Goal: Communication & Community: Answer question/provide support

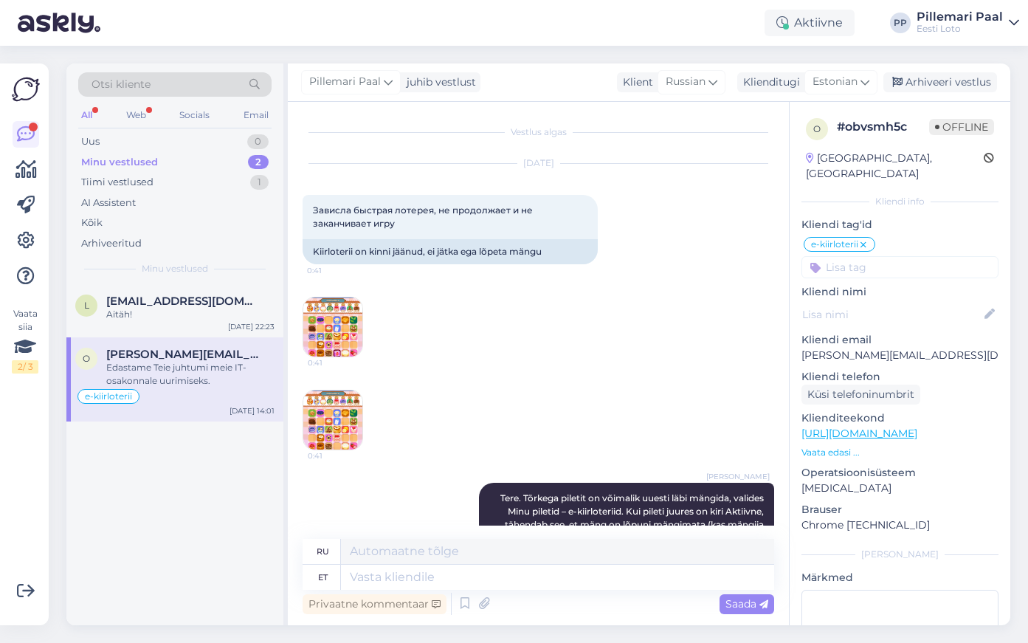
scroll to position [918, 0]
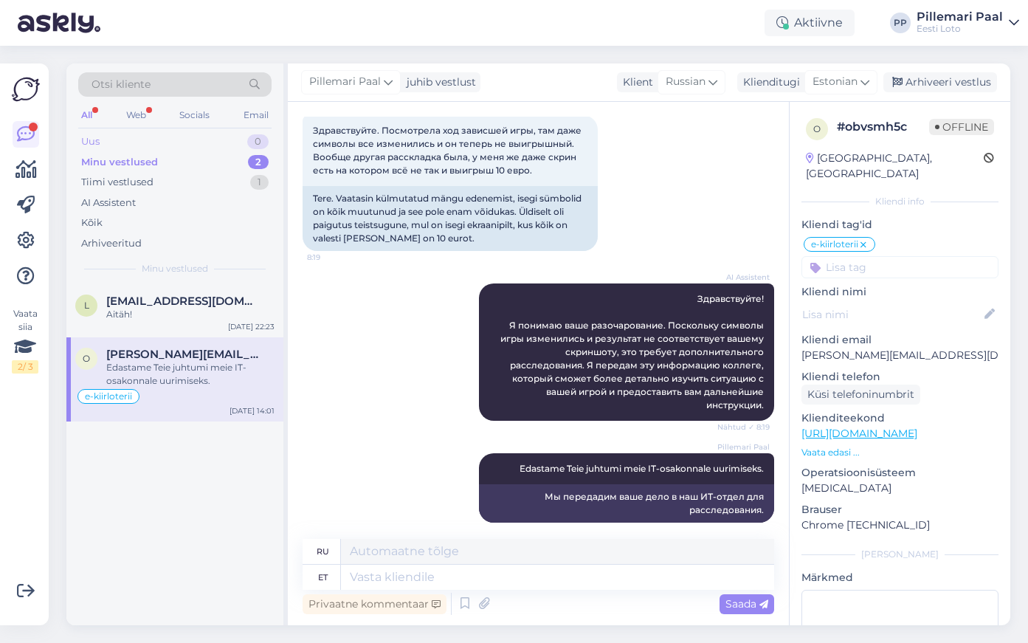
click at [107, 134] on div "Uus 0" at bounding box center [174, 141] width 193 height 21
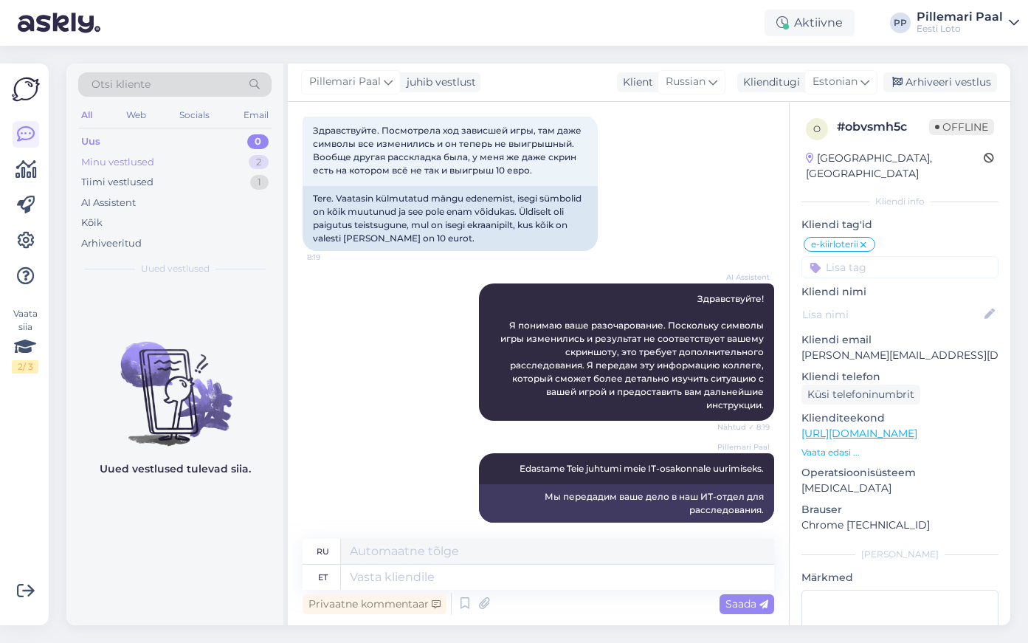
click at [148, 161] on div "Minu vestlused" at bounding box center [117, 162] width 73 height 15
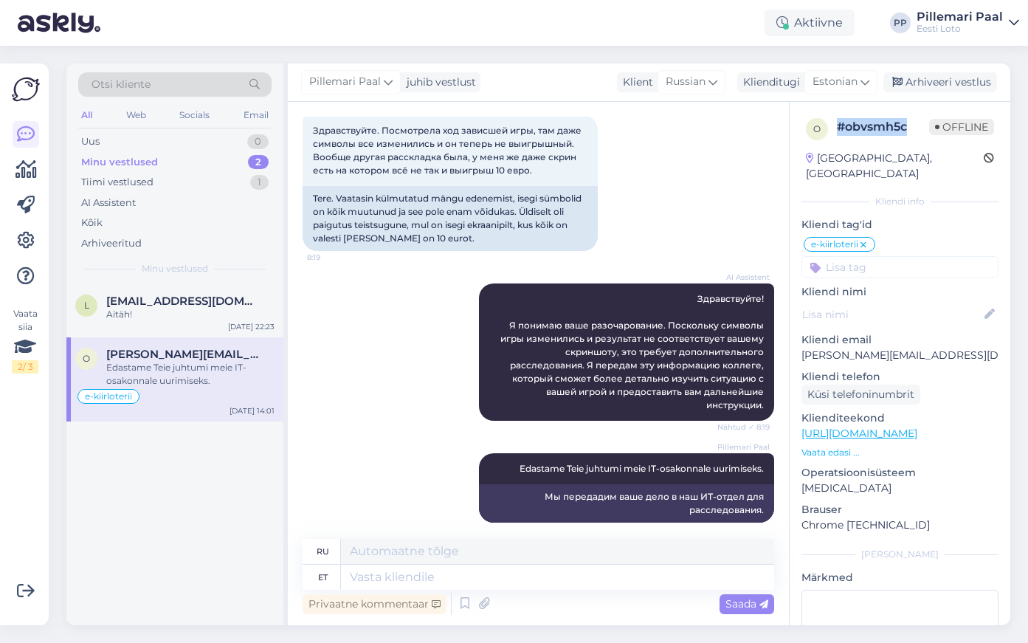
drag, startPoint x: 909, startPoint y: 127, endPoint x: 838, endPoint y: 130, distance: 70.9
click at [838, 130] on div "# obvsmh5c" at bounding box center [883, 127] width 92 height 18
copy div "# obvsmh5c"
click at [27, 92] on img at bounding box center [26, 89] width 28 height 28
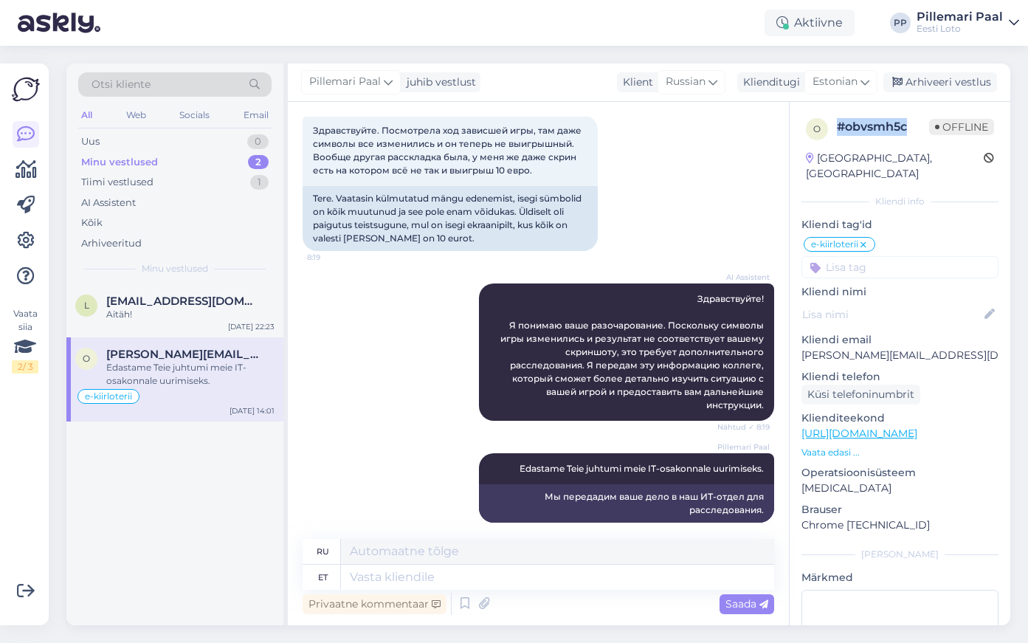
click at [25, 93] on img at bounding box center [26, 89] width 28 height 28
click at [26, 136] on icon at bounding box center [26, 134] width 18 height 18
click at [120, 80] on span "Otsi kliente" at bounding box center [121, 84] width 59 height 15
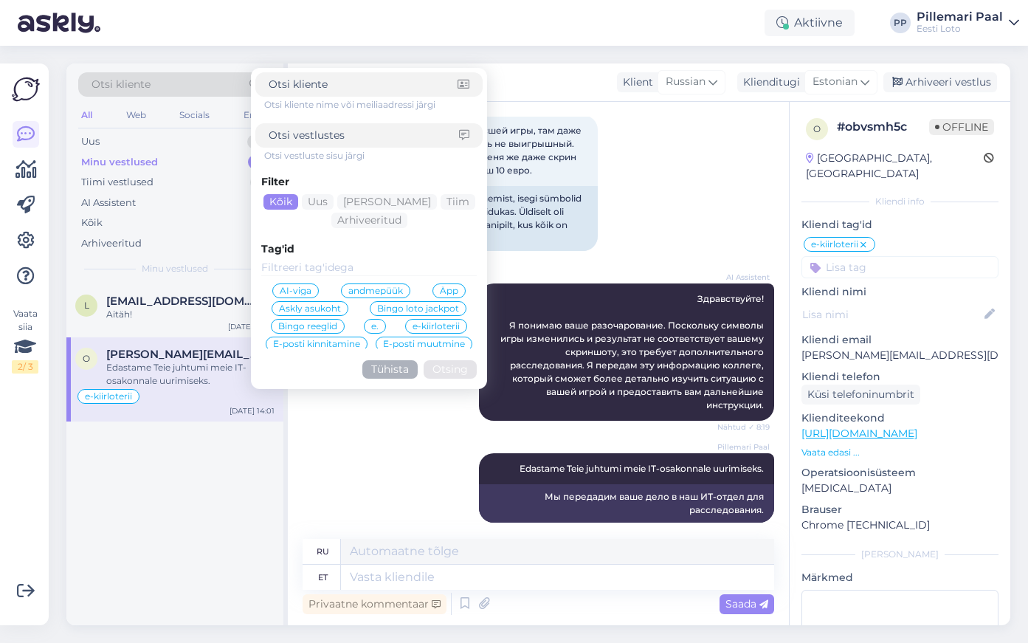
click at [134, 83] on span "Otsi kliente" at bounding box center [121, 84] width 59 height 15
click at [331, 138] on input at bounding box center [364, 135] width 190 height 15
paste input "#obvsmh5c"
type input "#obvsmh5c"
click at [326, 84] on input at bounding box center [363, 84] width 189 height 15
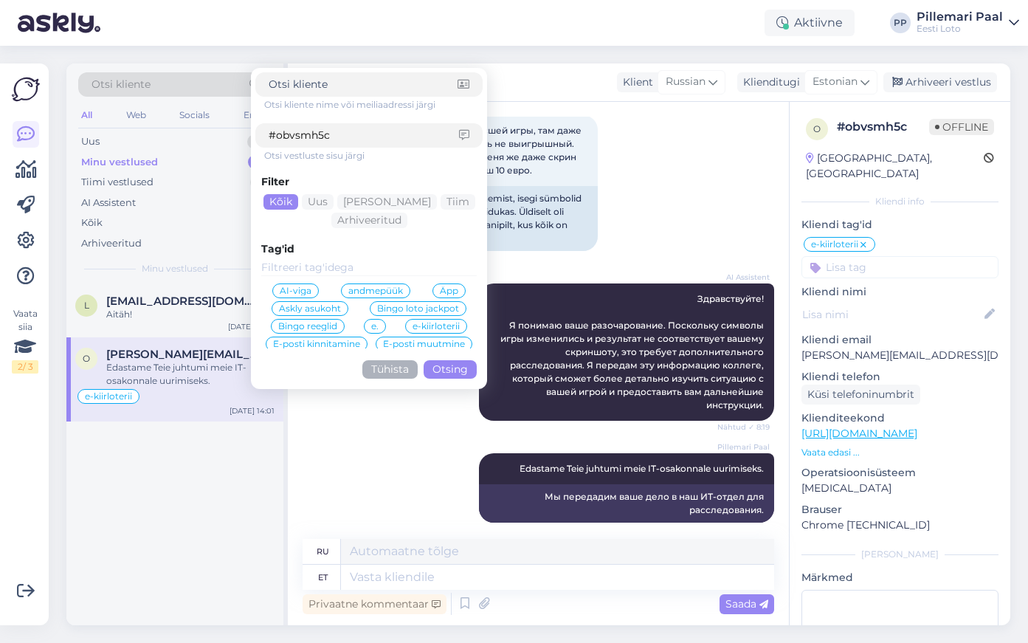
paste input "#obvsmh5c"
type input "#obvsmh5c"
drag, startPoint x: 342, startPoint y: 131, endPoint x: 262, endPoint y: 132, distance: 80.5
click at [262, 132] on div "#obvsmh5c" at bounding box center [368, 135] width 227 height 24
click at [450, 373] on button "Otsing" at bounding box center [450, 369] width 53 height 18
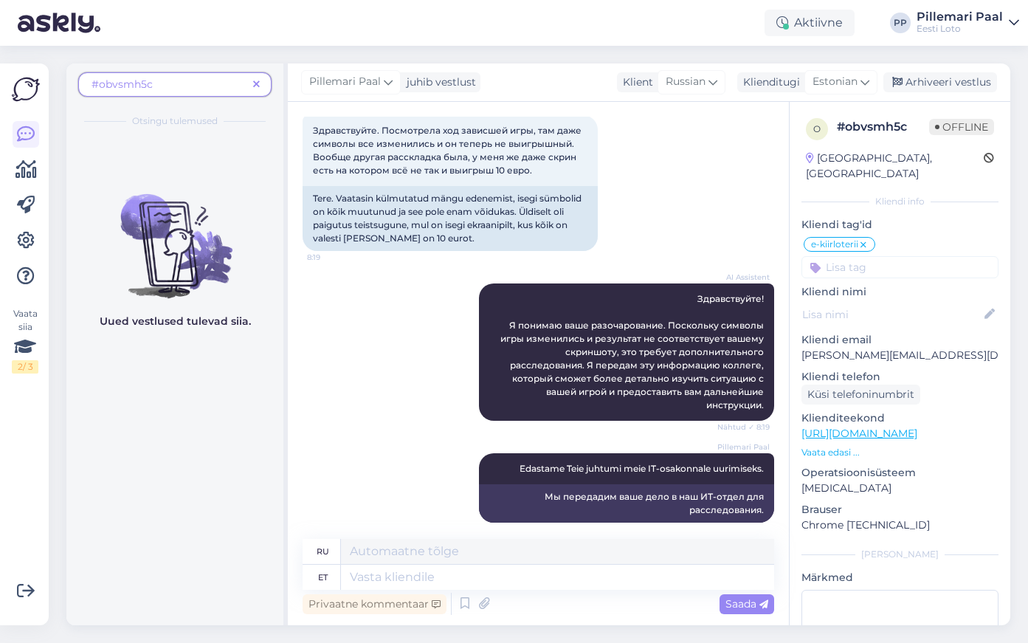
click at [173, 76] on div "#obvsmh5c" at bounding box center [174, 84] width 193 height 24
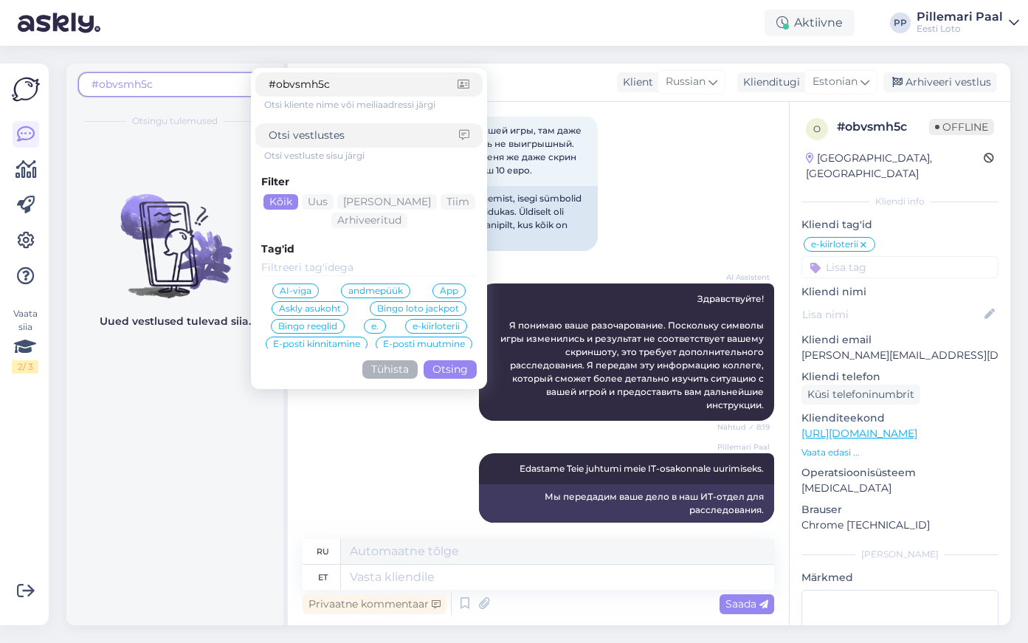
click at [393, 366] on button "Tühista" at bounding box center [389, 369] width 55 height 18
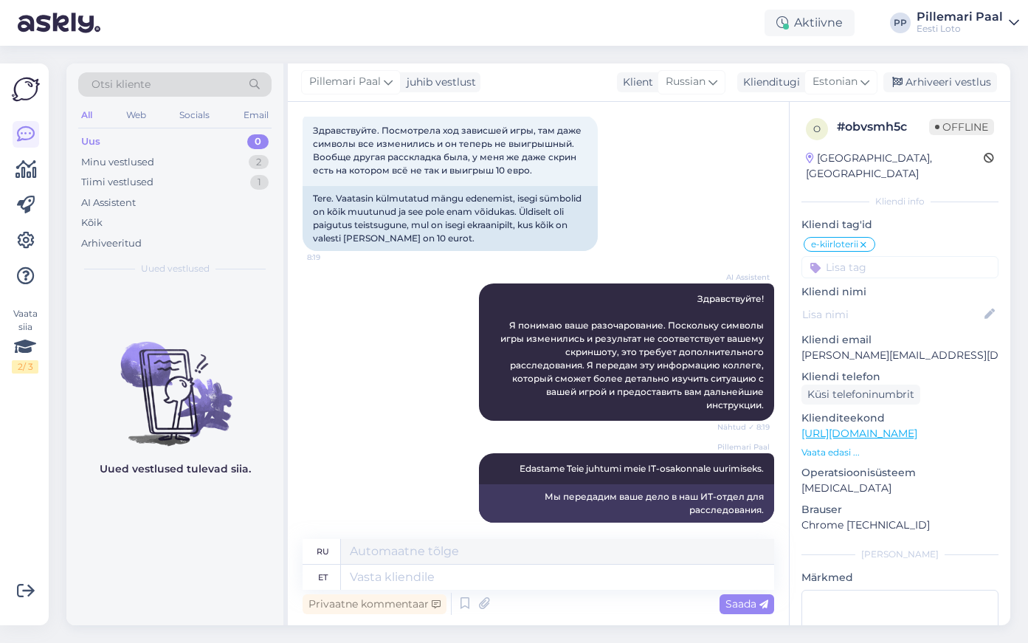
click at [26, 91] on img at bounding box center [26, 89] width 28 height 28
click at [22, 142] on icon at bounding box center [26, 134] width 18 height 18
click at [105, 222] on div "Kõik" at bounding box center [174, 223] width 193 height 21
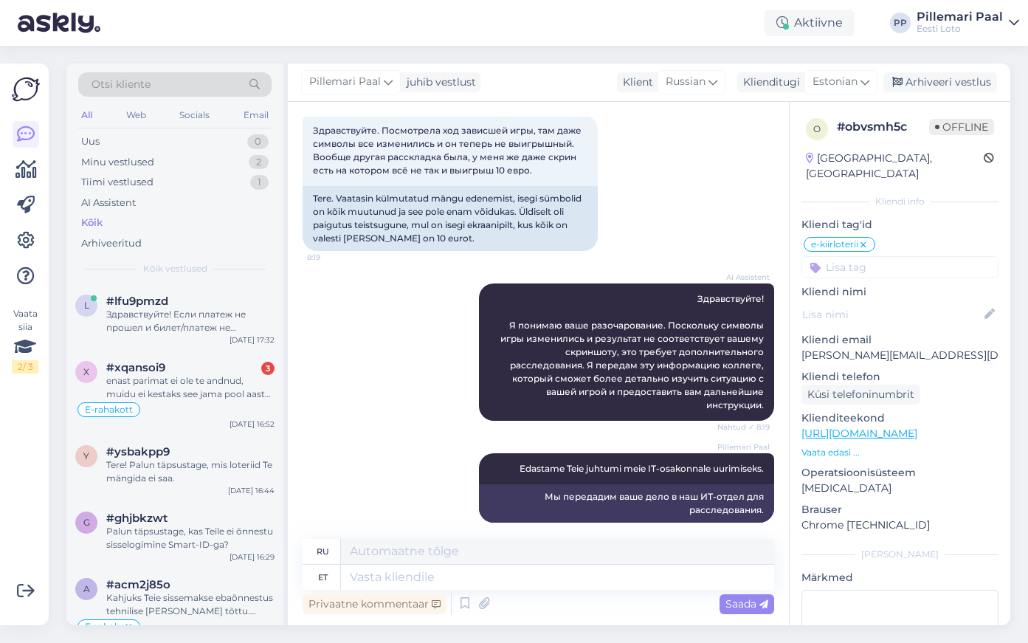
click at [143, 89] on span "Otsi kliente" at bounding box center [121, 84] width 59 height 15
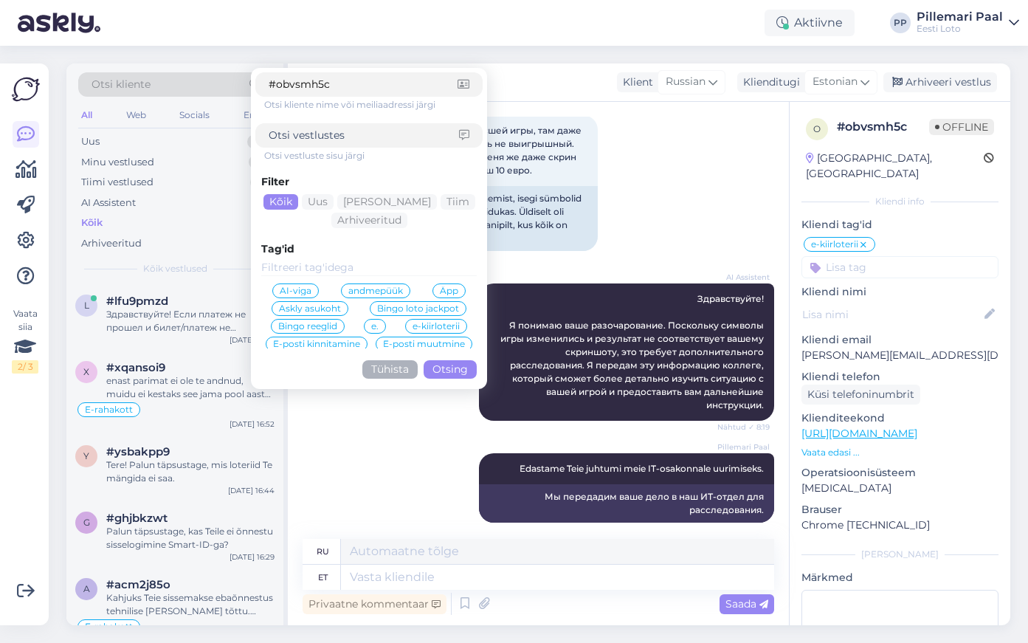
type input "#obvsmh5c"
click at [441, 371] on button "Otsing" at bounding box center [450, 369] width 53 height 18
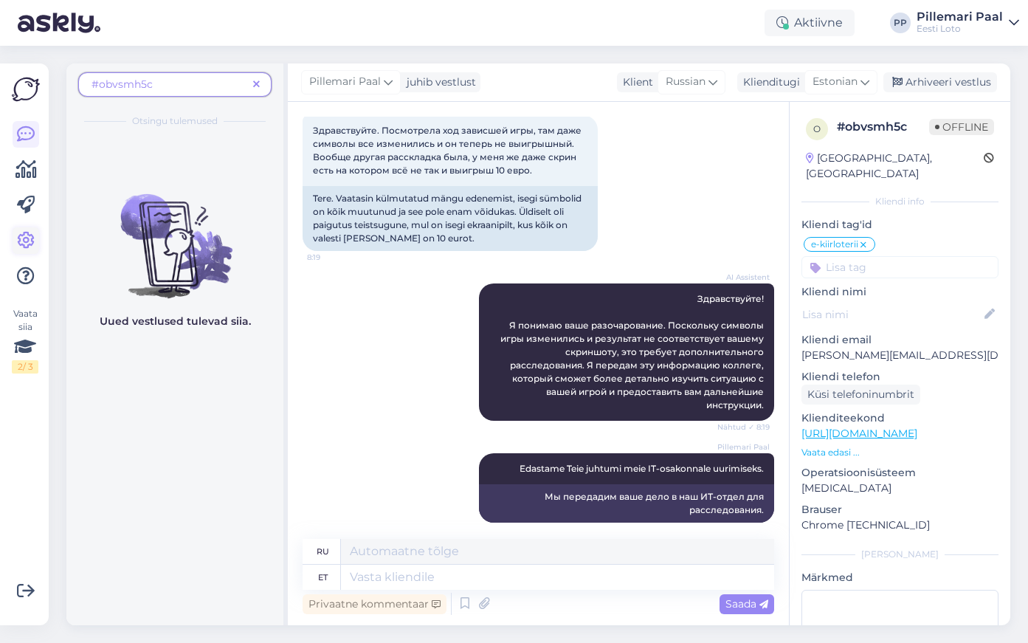
click at [20, 241] on icon at bounding box center [26, 241] width 18 height 18
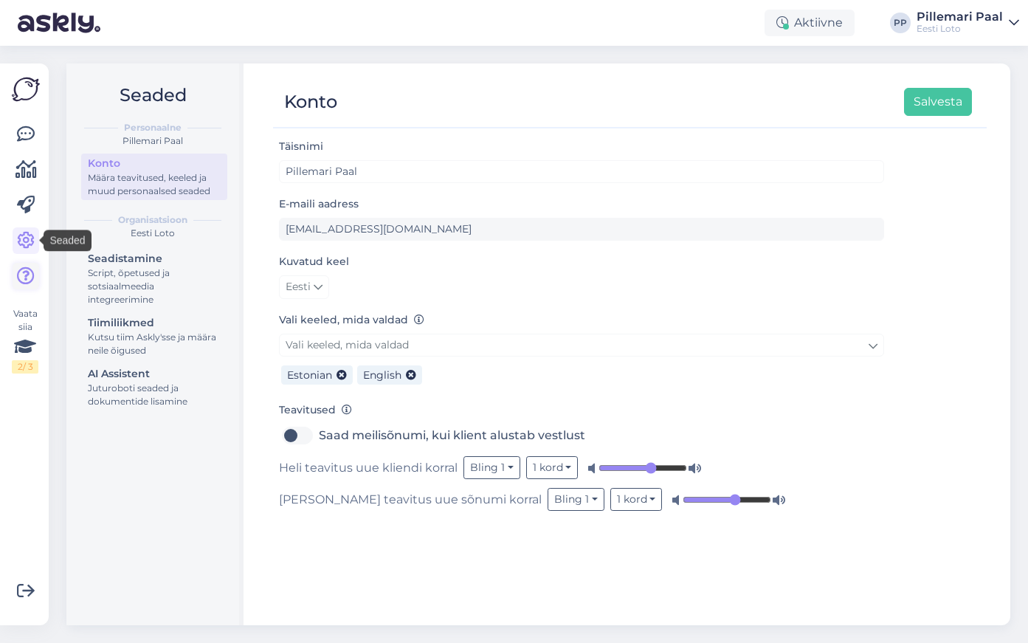
click at [26, 275] on icon at bounding box center [26, 276] width 18 height 18
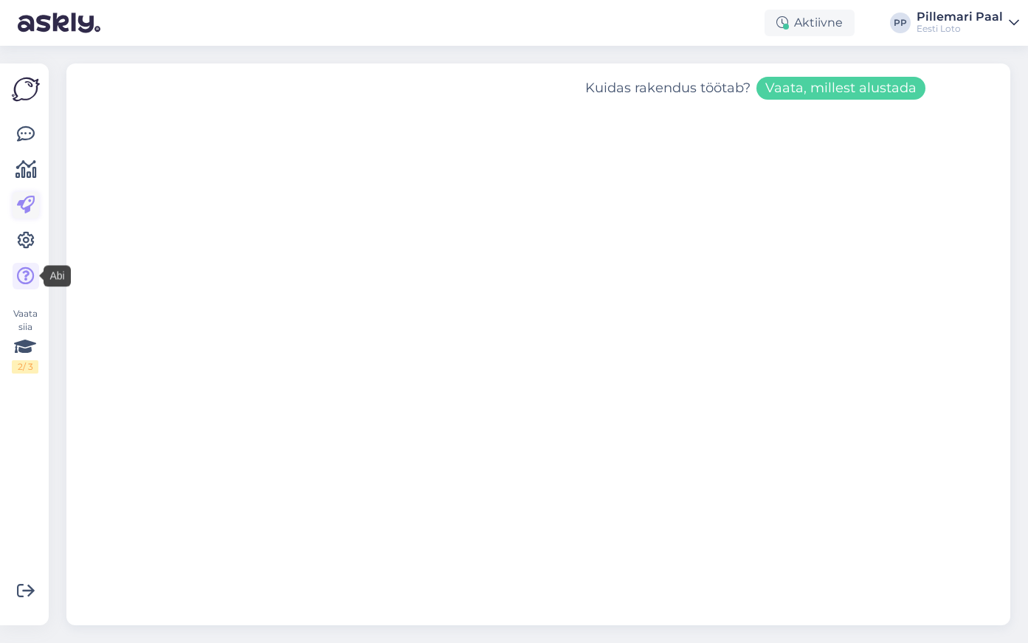
click at [26, 207] on icon at bounding box center [26, 205] width 18 height 18
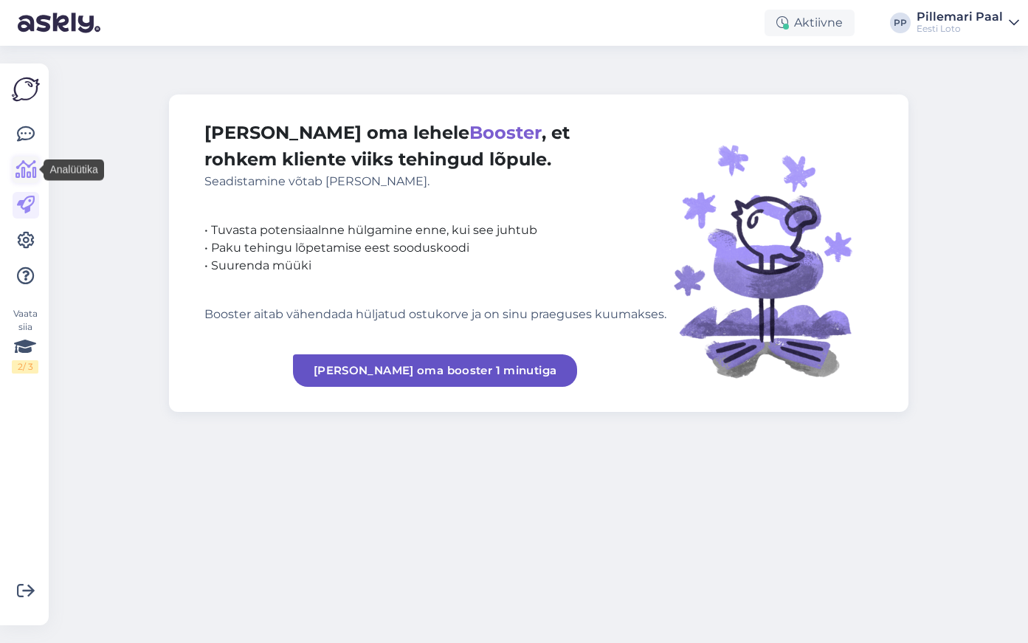
click at [32, 178] on icon at bounding box center [25, 170] width 21 height 18
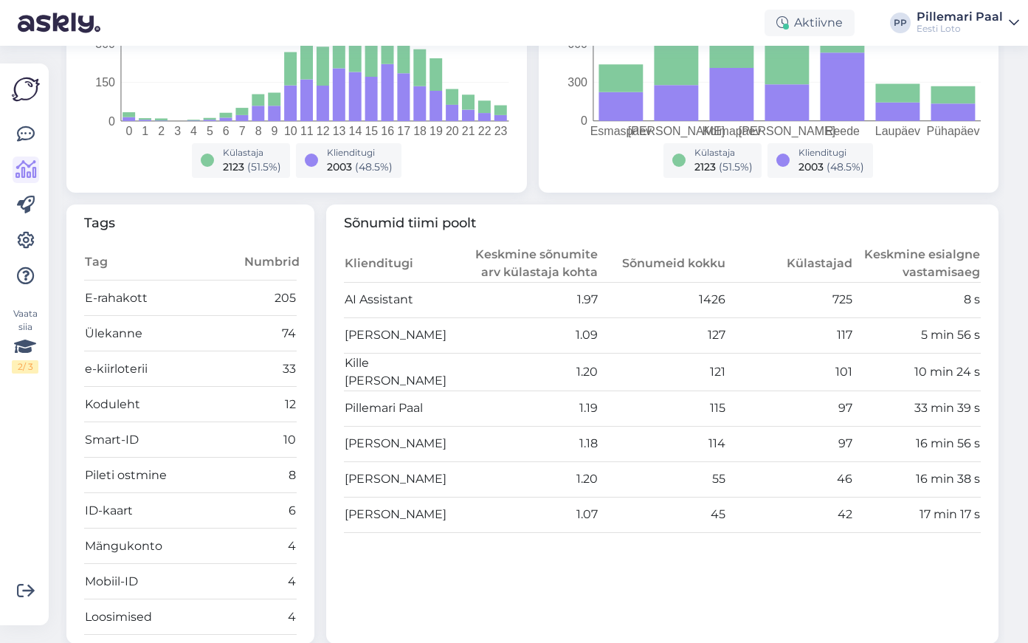
scroll to position [350, 0]
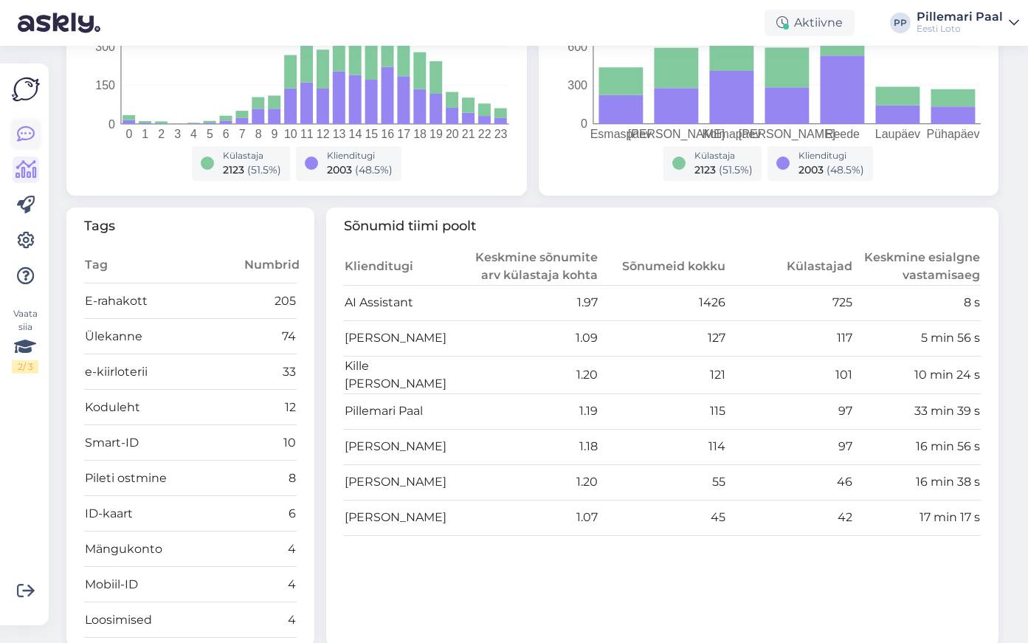
click at [31, 131] on icon at bounding box center [26, 134] width 18 height 18
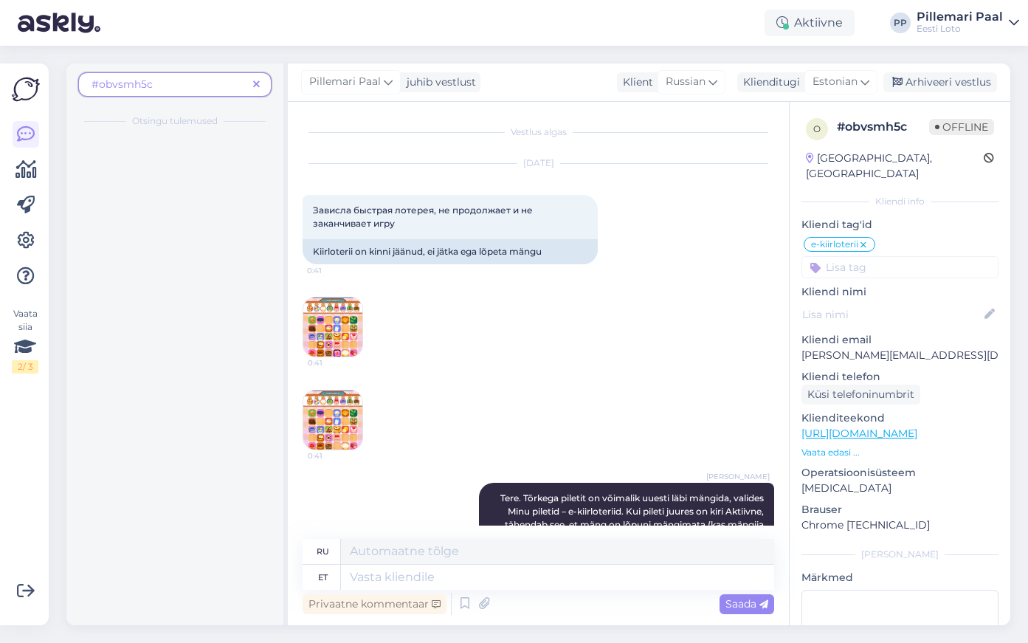
scroll to position [918, 0]
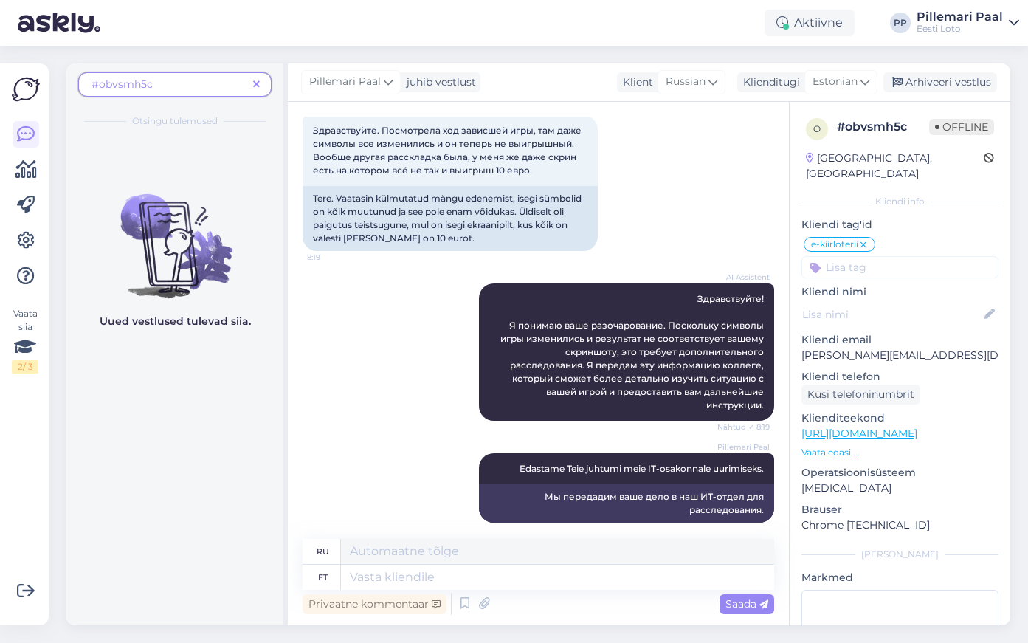
click at [258, 86] on icon at bounding box center [256, 85] width 7 height 10
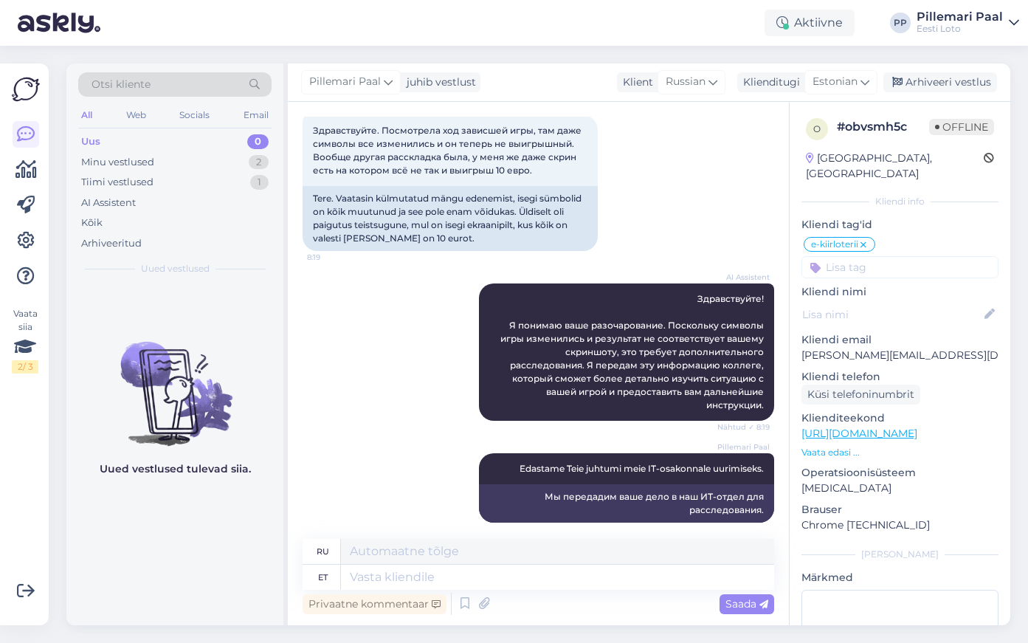
click at [815, 131] on span "o" at bounding box center [816, 128] width 7 height 11
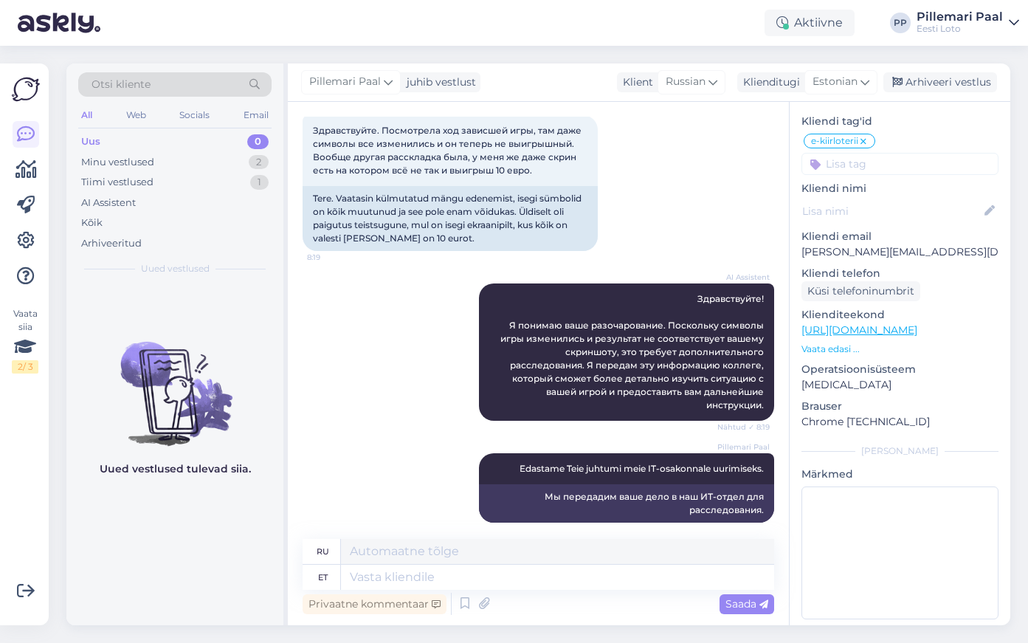
scroll to position [0, 0]
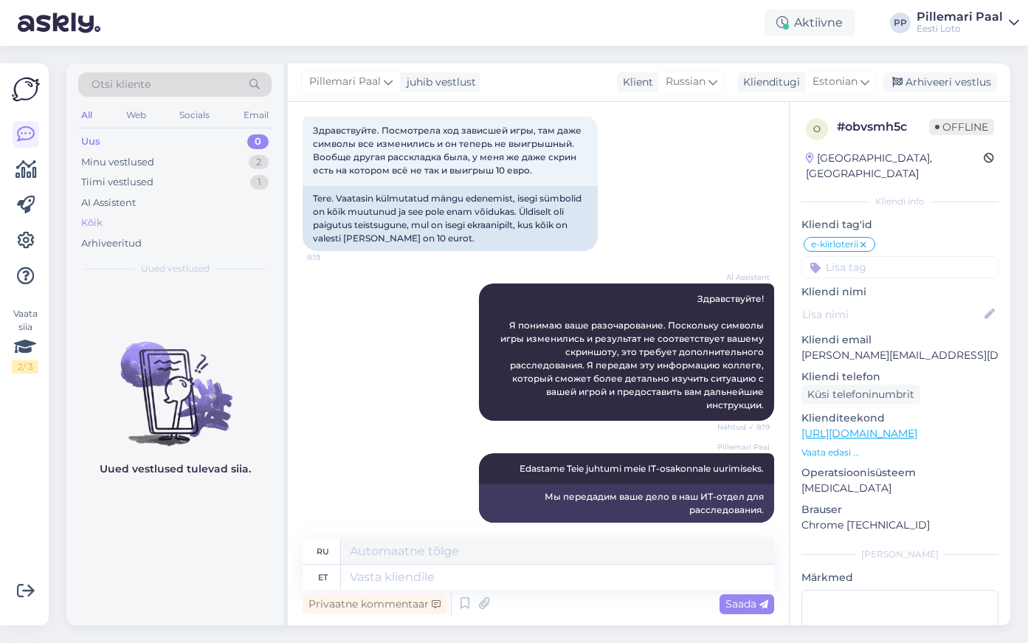
click at [123, 219] on div "Kõik" at bounding box center [174, 223] width 193 height 21
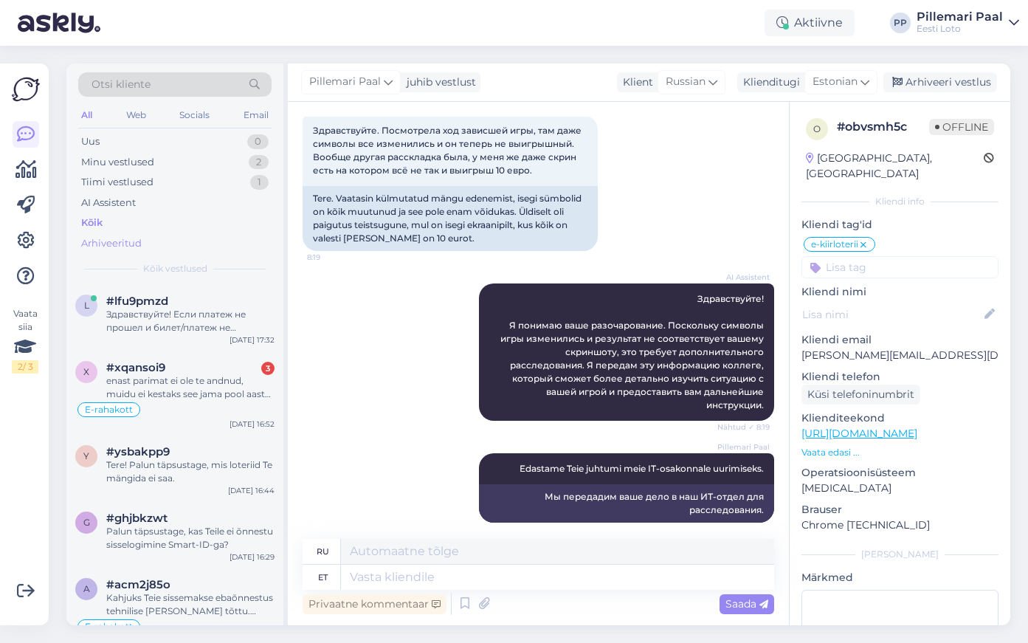
click at [120, 242] on div "Arhiveeritud" at bounding box center [111, 243] width 61 height 15
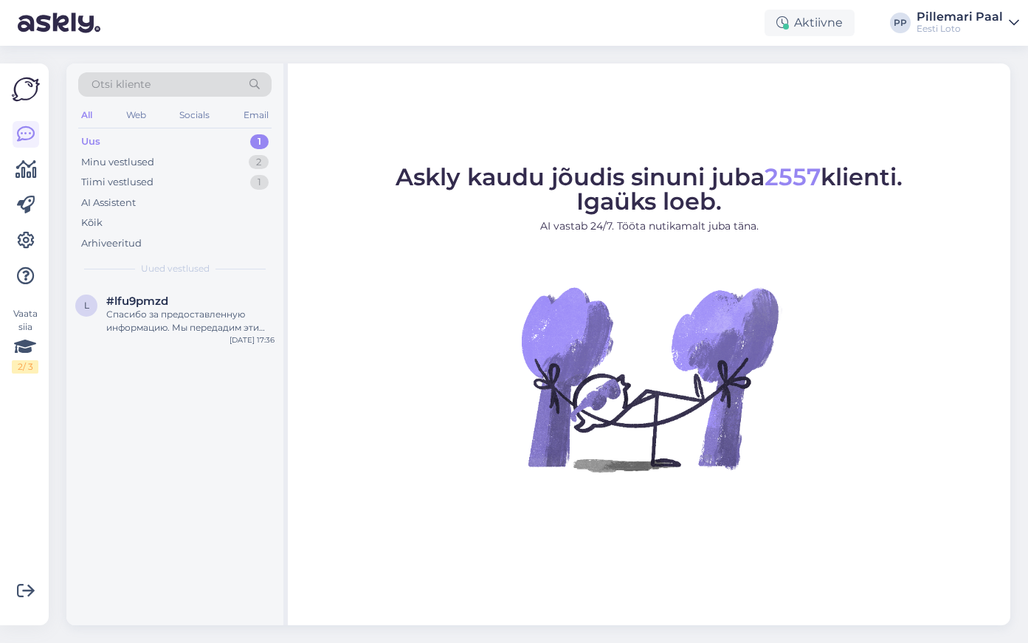
click at [98, 145] on div "Uus" at bounding box center [90, 141] width 19 height 15
click at [165, 327] on div "Спасибо за предоставленную информацию. Мы передадим эти данные в финансовый отд…" at bounding box center [190, 321] width 168 height 27
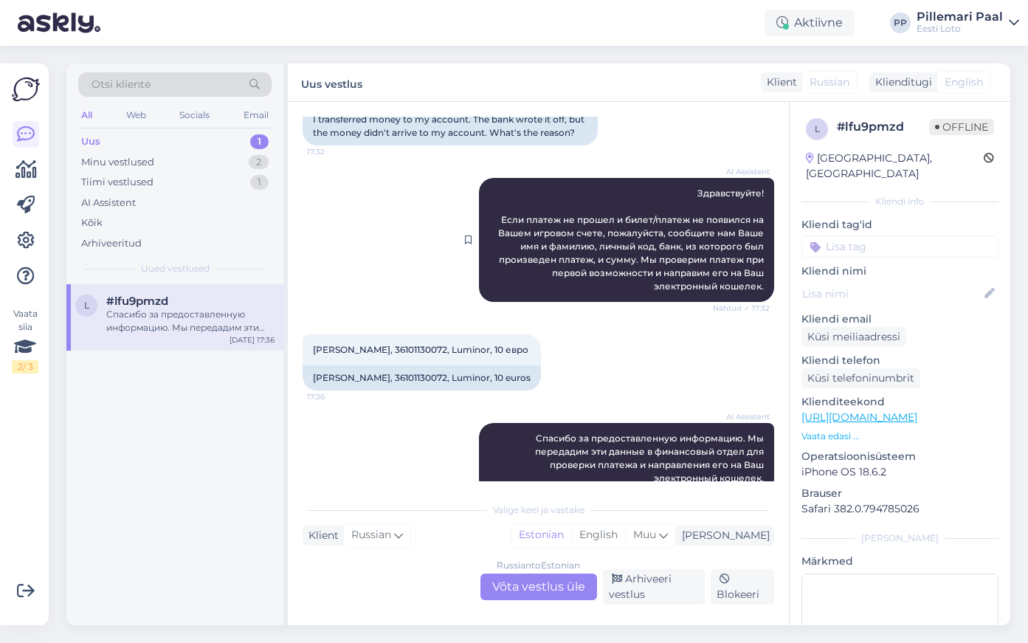
scroll to position [161, 0]
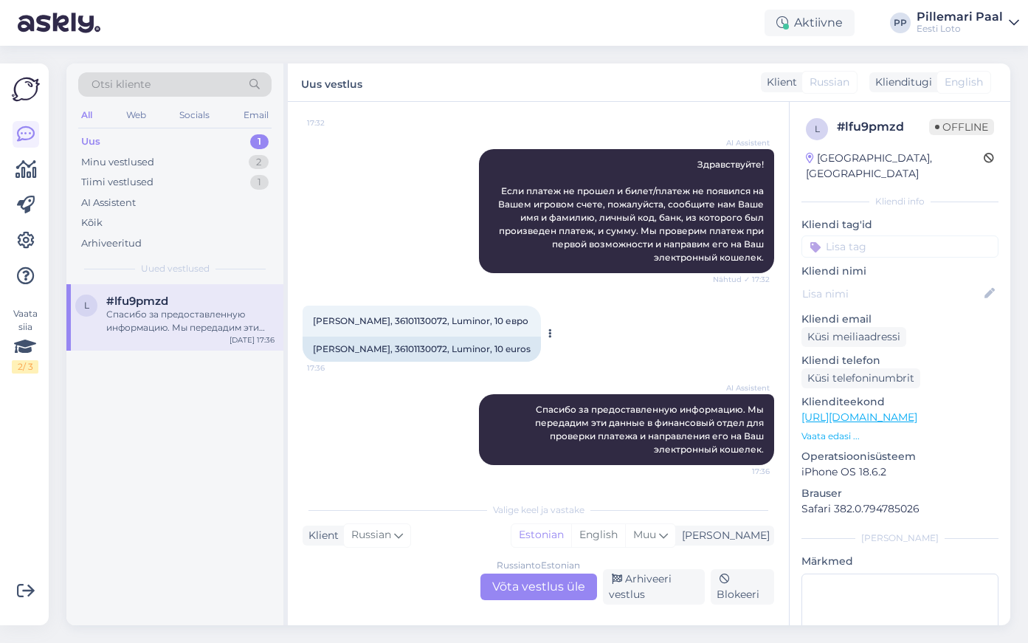
click at [412, 322] on span "Andrey Ryzhov, 36101130072, Luminor, 10 евро" at bounding box center [420, 320] width 215 height 11
copy span "36101130072"
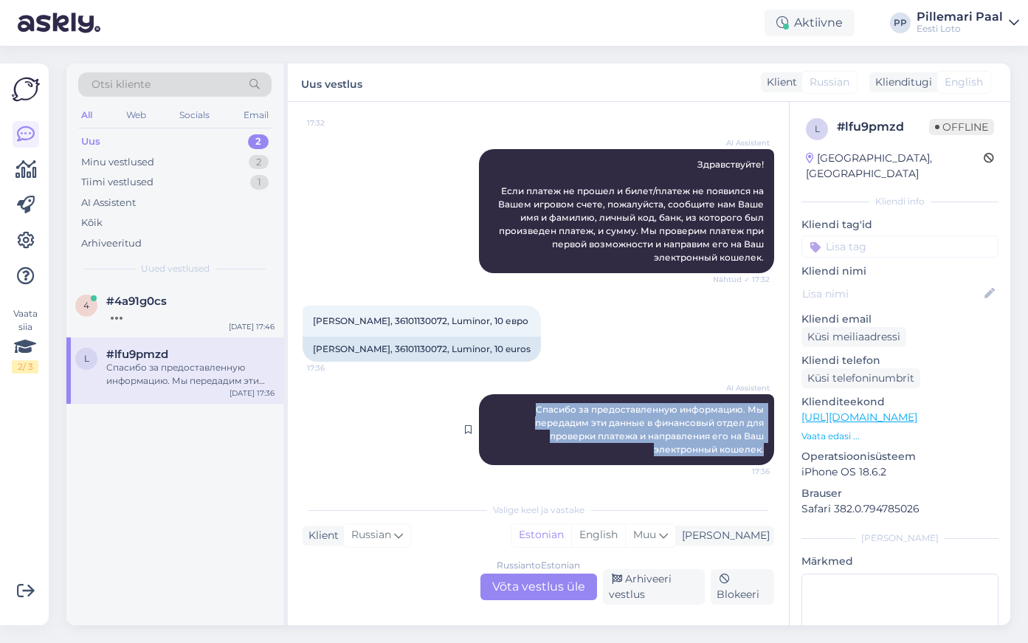
drag, startPoint x: 532, startPoint y: 409, endPoint x: 765, endPoint y: 451, distance: 237.0
click at [765, 451] on div "AI Assistent Спасибо за предоставленную информацию. Мы передадим эти данные в ф…" at bounding box center [626, 429] width 295 height 71
copy span "Спасибо за предоставленную информацию. Мы передадим эти данные в финансовый отд…"
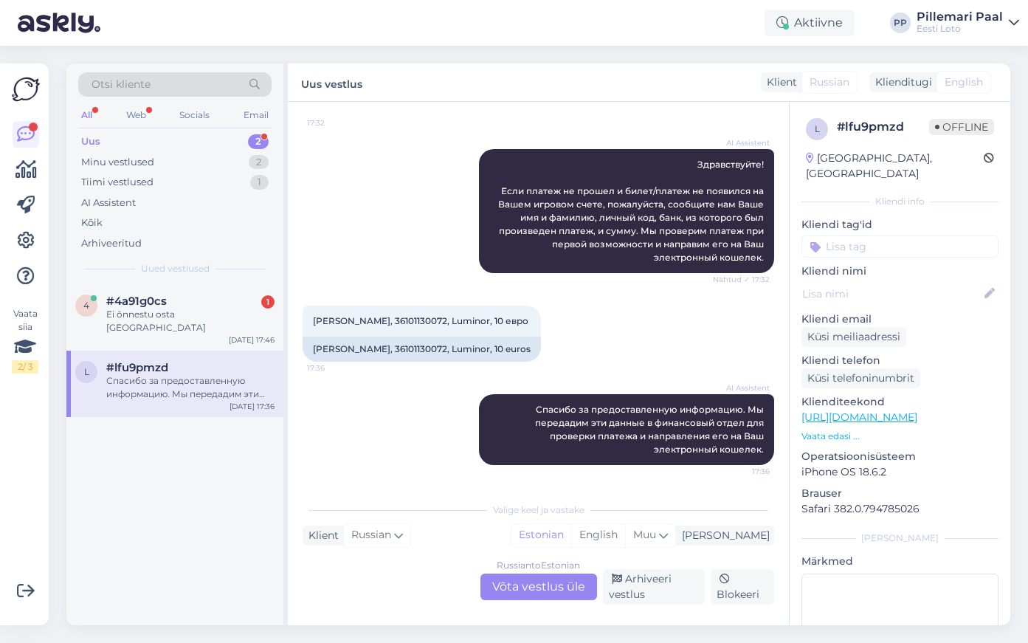
click at [554, 591] on div "Russian to Estonian Võta vestlus üle" at bounding box center [538, 586] width 117 height 27
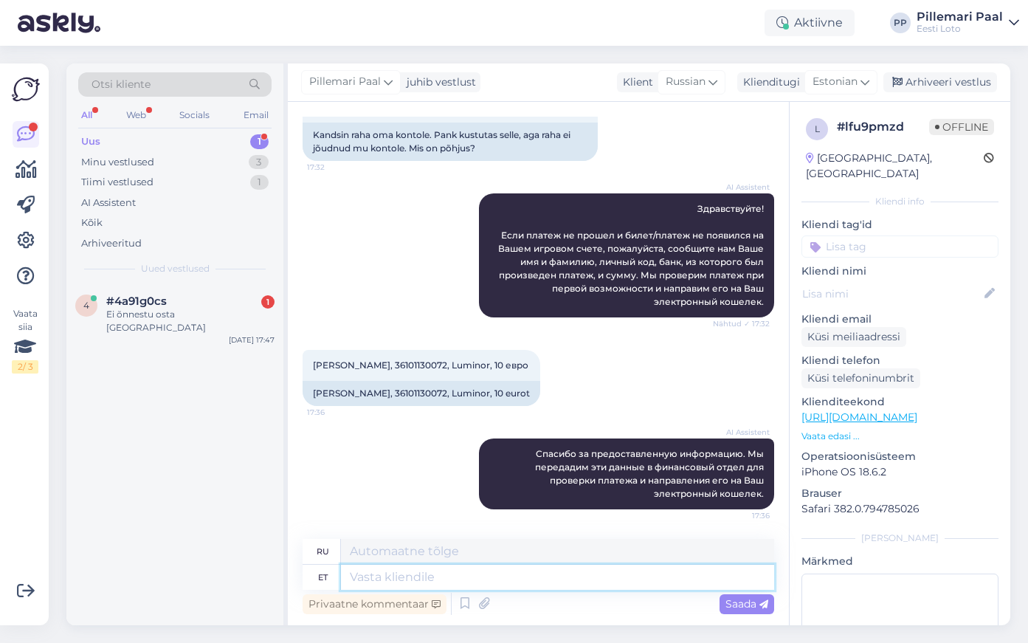
click at [489, 569] on textarea at bounding box center [557, 577] width 433 height 25
paste textarea "ontrollisime ostu üle ja raha tagastasime Teie e-rahakotti."
type textarea "ontrollisime ostu üle ja raha tagastasime Teie e-rahakotti."
type textarea "Мы проверили покупку и вернули деньги на ваш электронный кошелек."
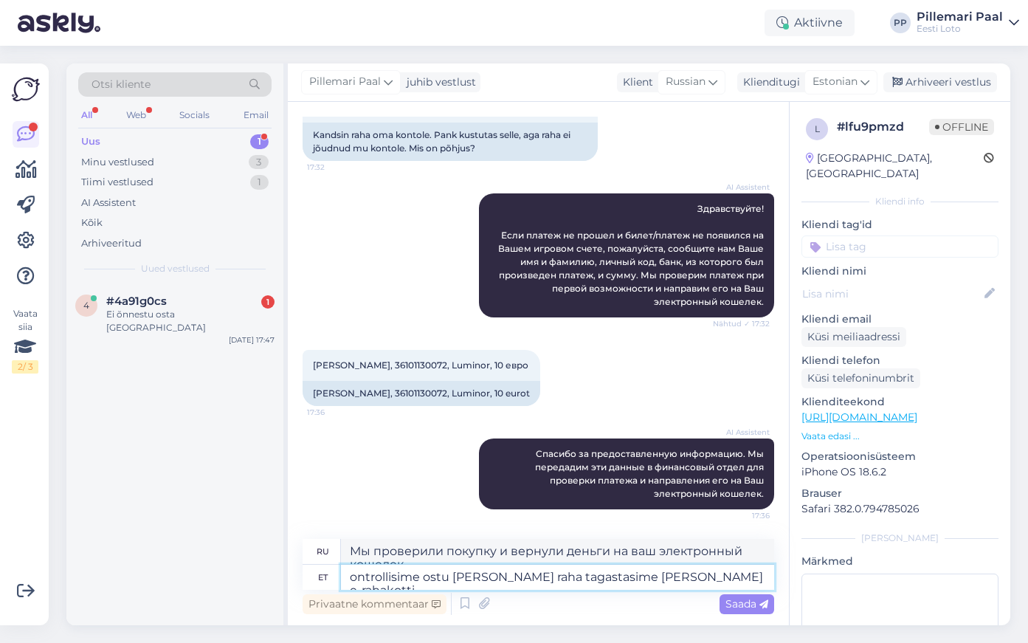
scroll to position [130, 0]
click at [351, 577] on textarea "ontrollisime ostu üle ja raha tagastasime Teie e-rahakotti." at bounding box center [557, 577] width 433 height 25
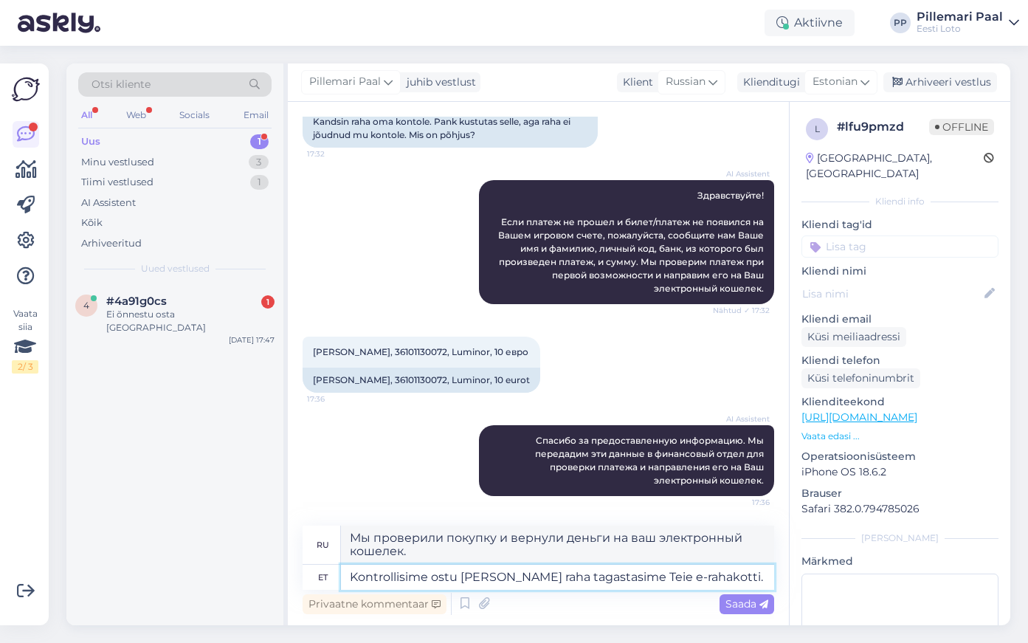
click at [725, 574] on textarea "Kontrollisime ostu üle ja raha tagastasime Teie e-rahakotti." at bounding box center [557, 577] width 433 height 25
paste textarea "Palume vabandust tekkinud [PERSON_NAME] pärast."
type textarea "Kontrollisime ostu üle ja raha tagastasime Teie e-rahakotti. Palume vabandust t…"
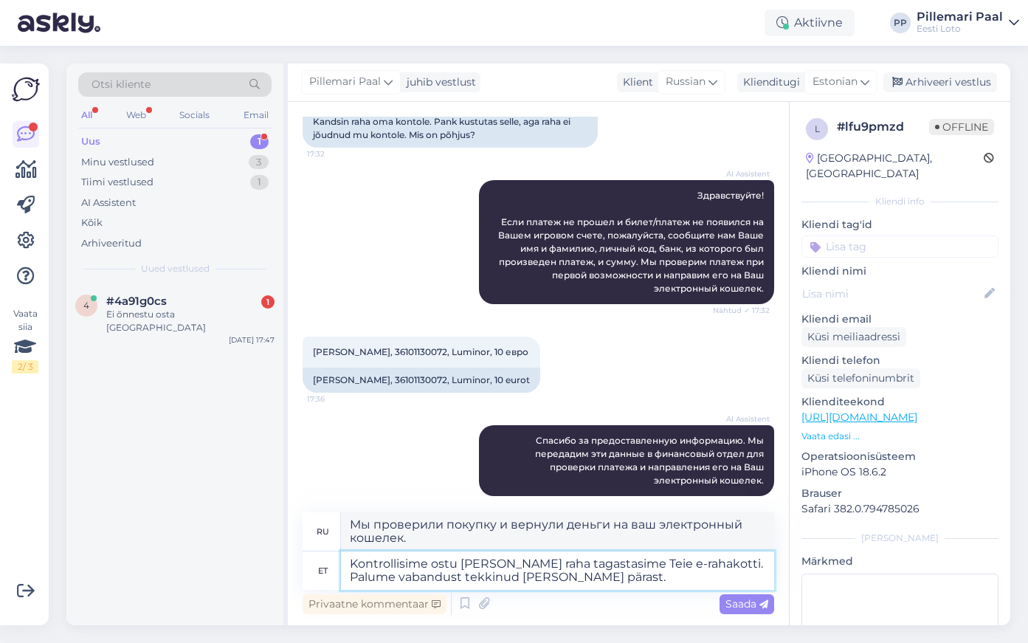
scroll to position [143, 0]
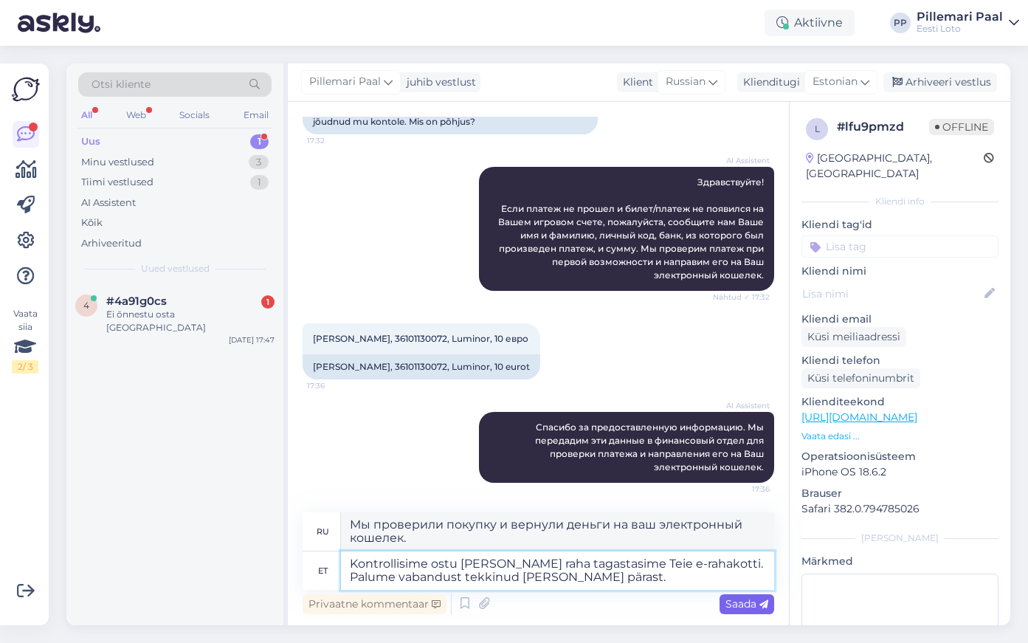
type textarea "Мы проверили вашу покупку и вернули деньги на ваш электронный кошелёк. Приносим…"
type textarea "Kontrollisime ostu üle ja raha tagastasime Teie e-rahakotti. Palume vabandust t…"
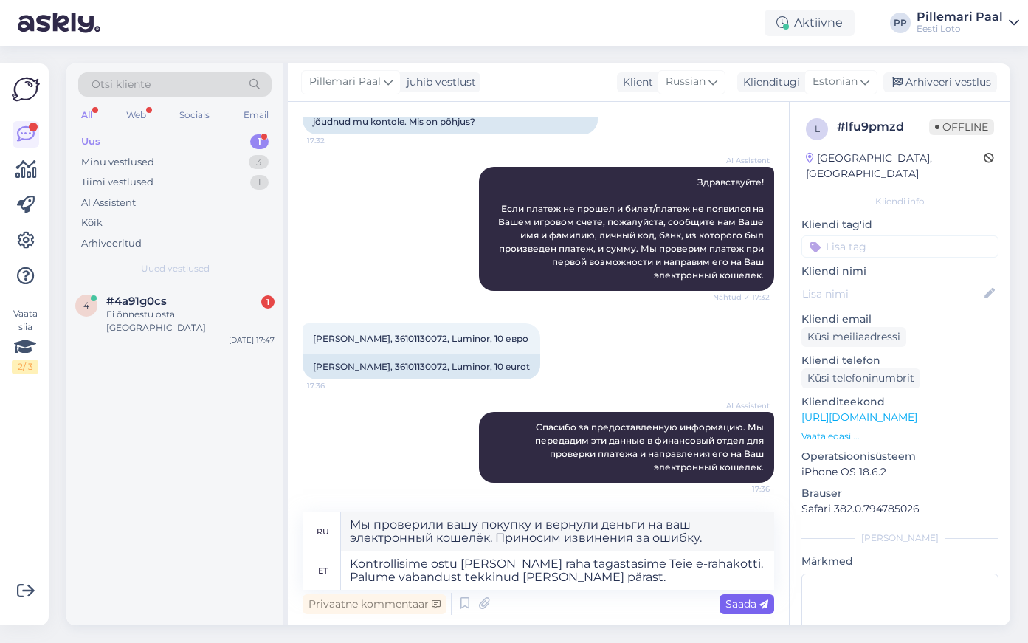
click at [745, 606] on span "Saada" at bounding box center [746, 603] width 43 height 13
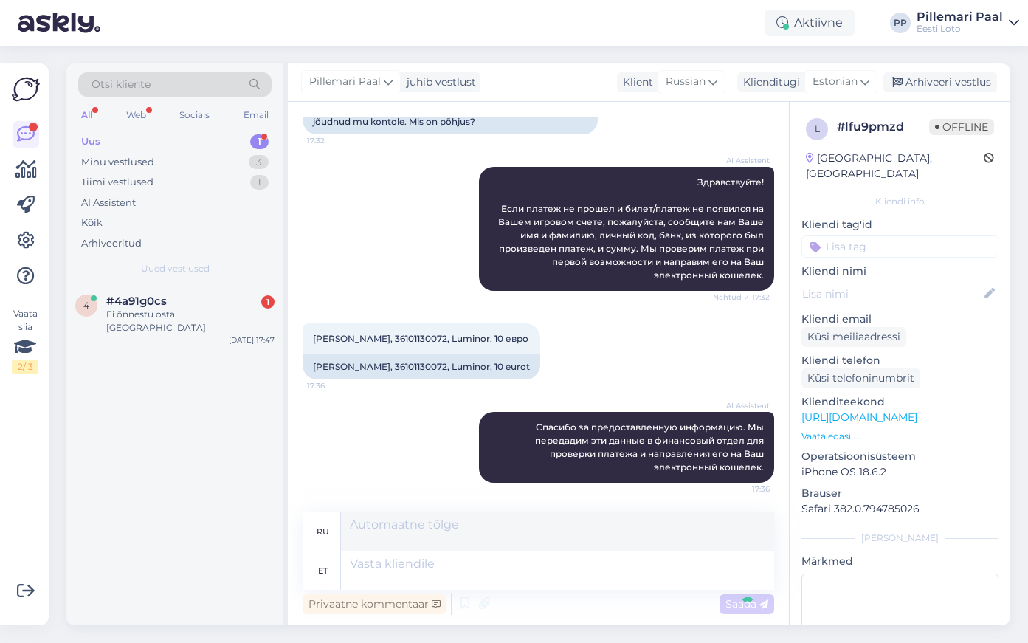
scroll to position [232, 0]
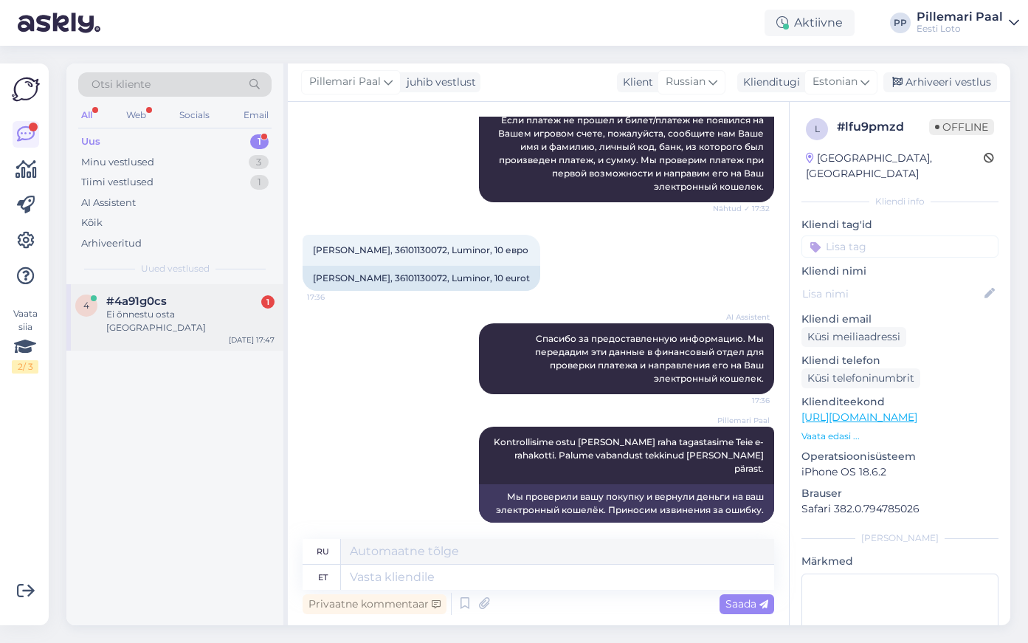
click at [170, 314] on div "Ei õnnestu osta puleti" at bounding box center [190, 321] width 168 height 27
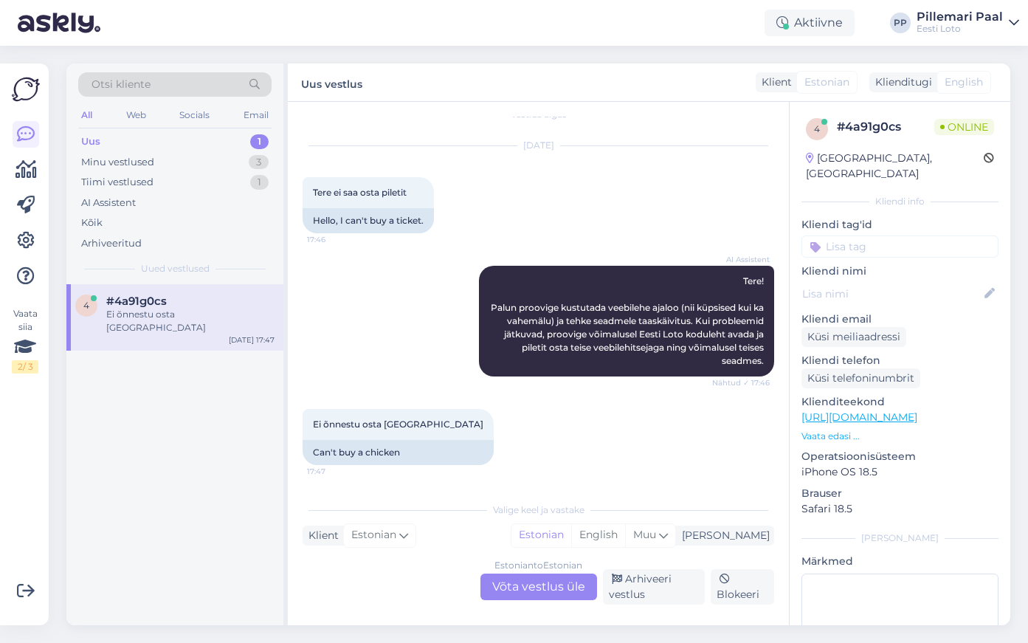
click at [533, 587] on div "Estonian to Estonian Võta vestlus üle" at bounding box center [538, 586] width 117 height 27
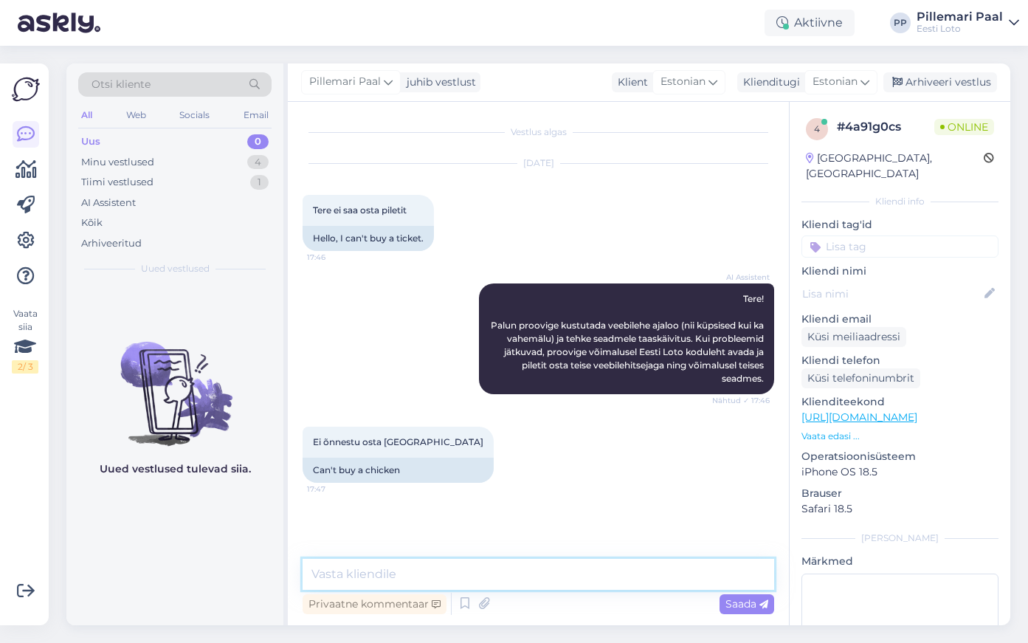
click at [514, 575] on textarea at bounding box center [539, 574] width 472 height 31
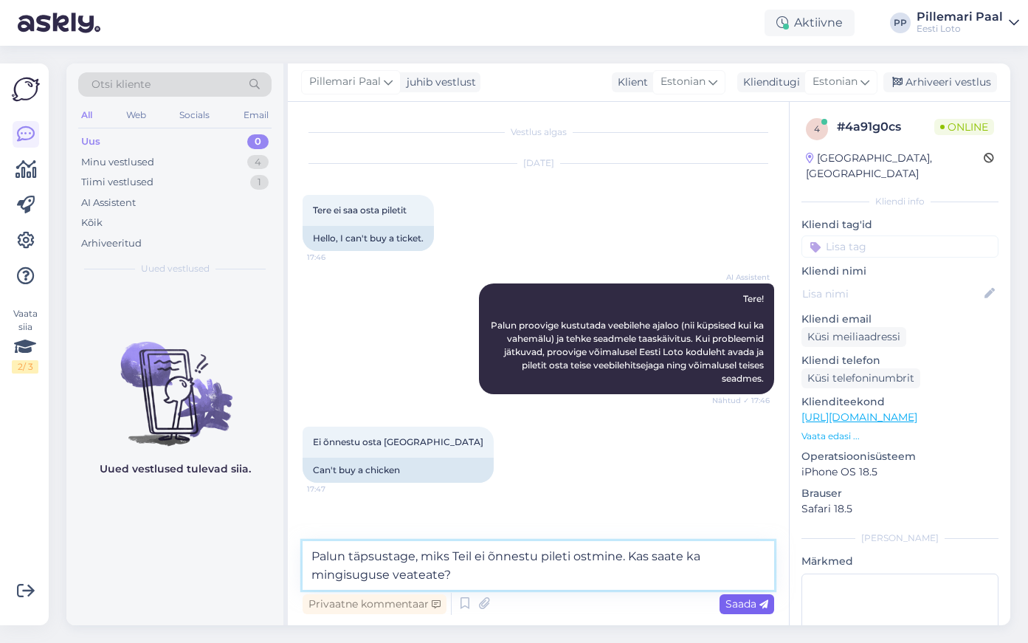
type textarea "Palun täpsustage, miks Teil ei õnnestu pileti ostmine. Kas saate ka mingisuguse…"
click at [748, 601] on span "Saada" at bounding box center [746, 603] width 43 height 13
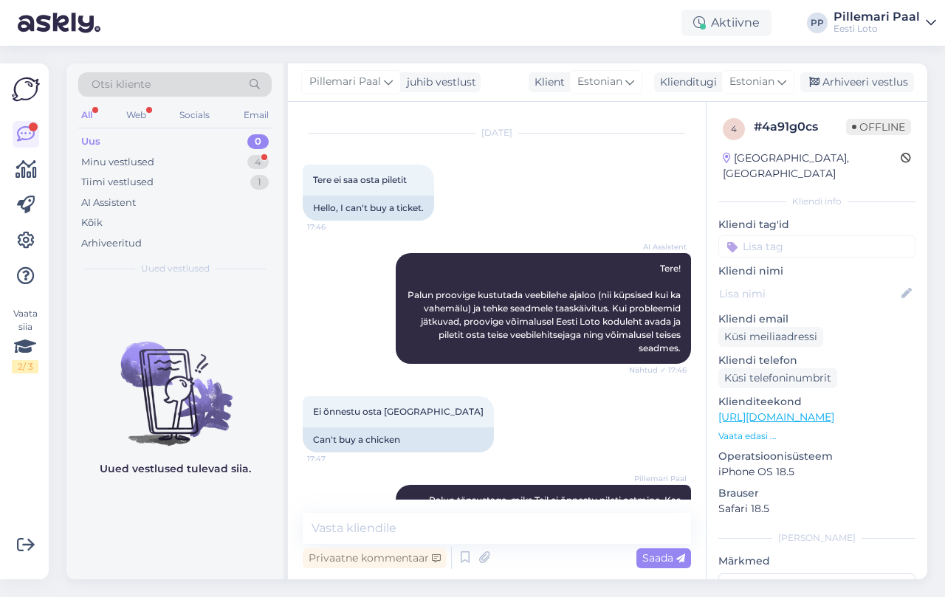
scroll to position [236, 0]
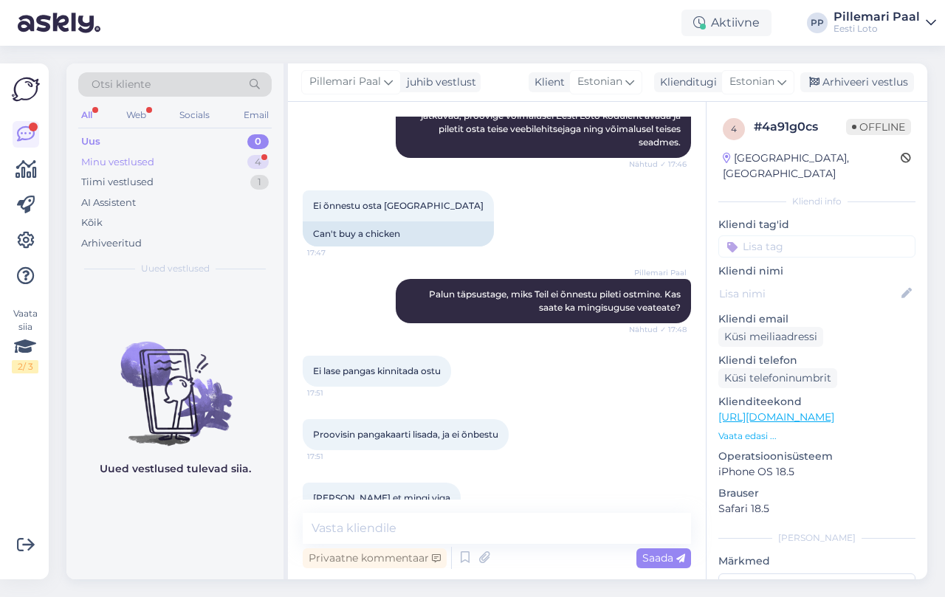
click at [143, 160] on div "Minu vestlused" at bounding box center [117, 162] width 73 height 15
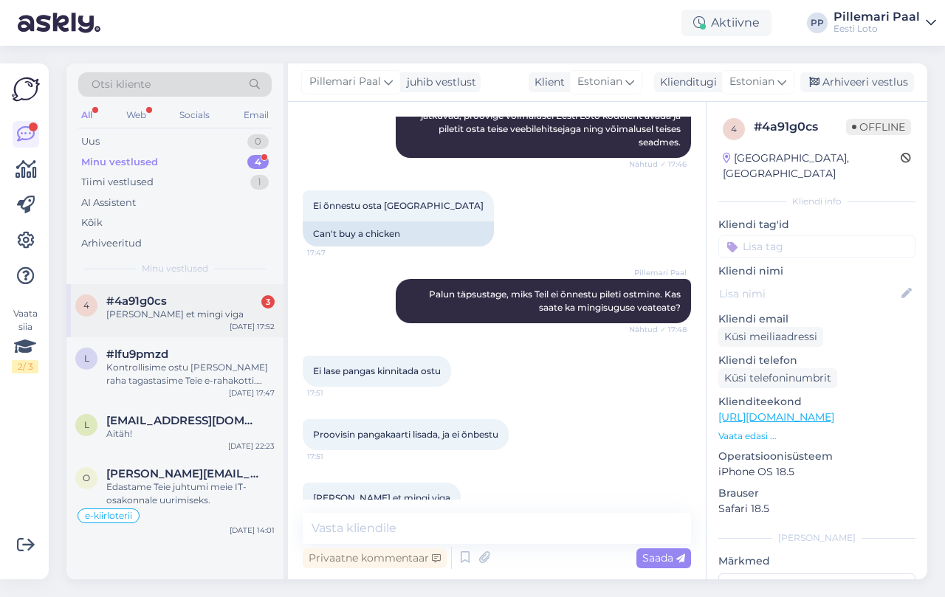
click at [215, 316] on div "Kirjutav et mingi viga" at bounding box center [190, 314] width 168 height 13
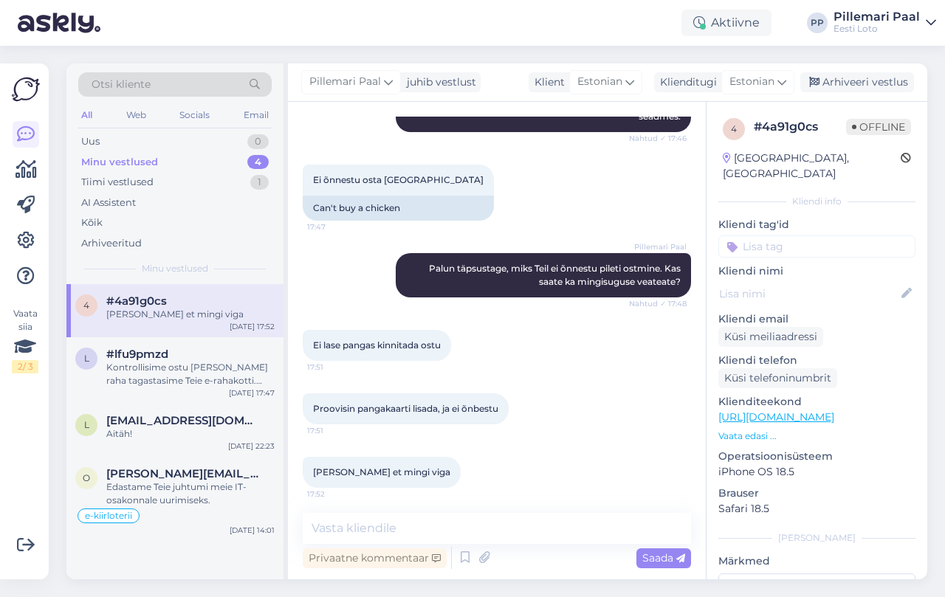
scroll to position [266, 0]
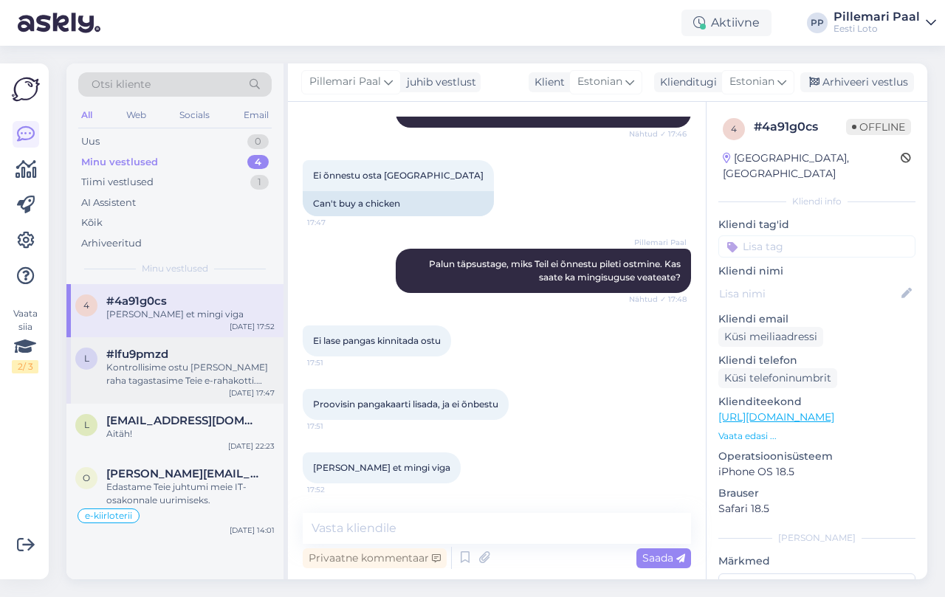
click at [213, 362] on div "Kontrollisime ostu üle ja raha tagastasime Teie e-rahakotti. Palume vabandust t…" at bounding box center [190, 374] width 168 height 27
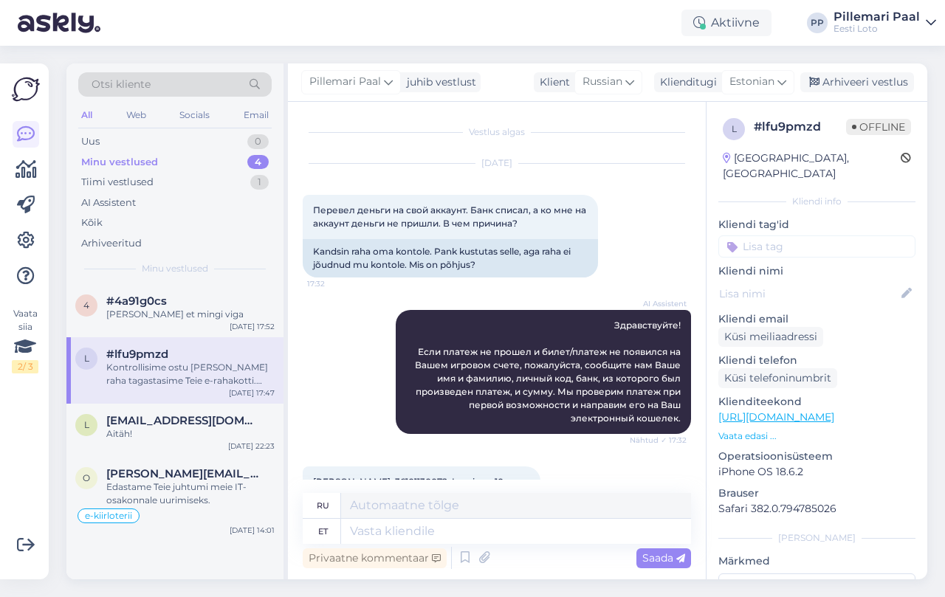
scroll to position [277, 0]
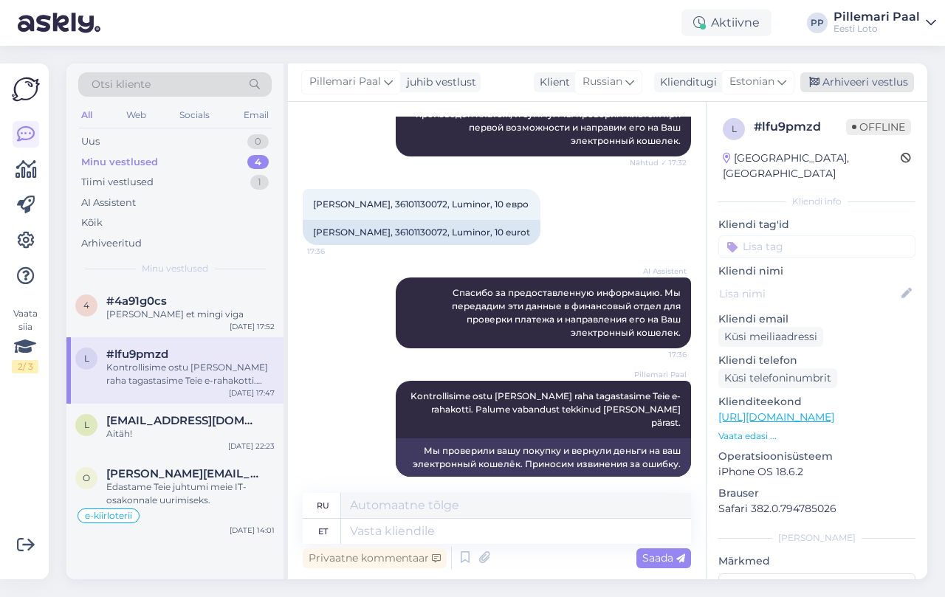
click at [845, 83] on div "Arhiveeri vestlus" at bounding box center [857, 82] width 114 height 20
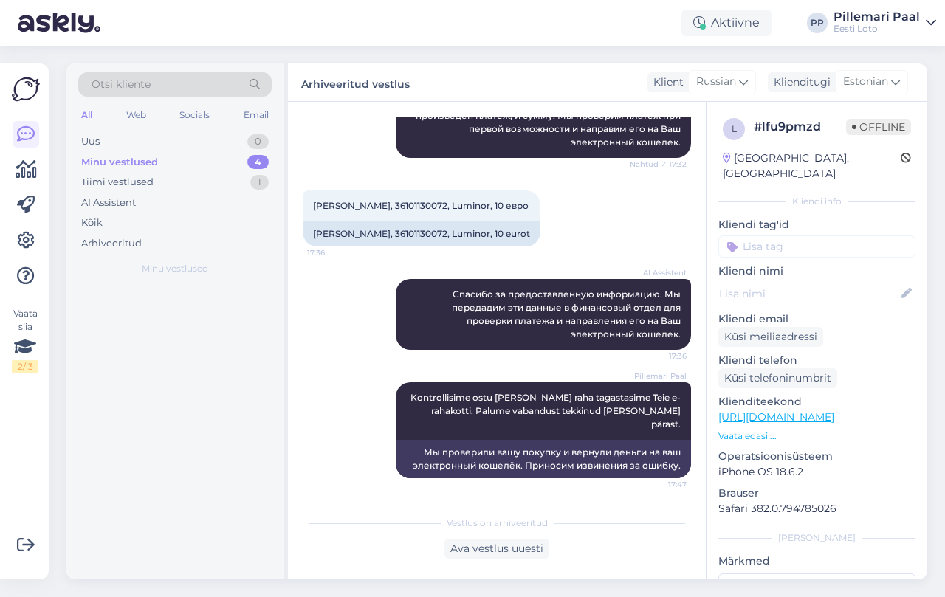
scroll to position [263, 0]
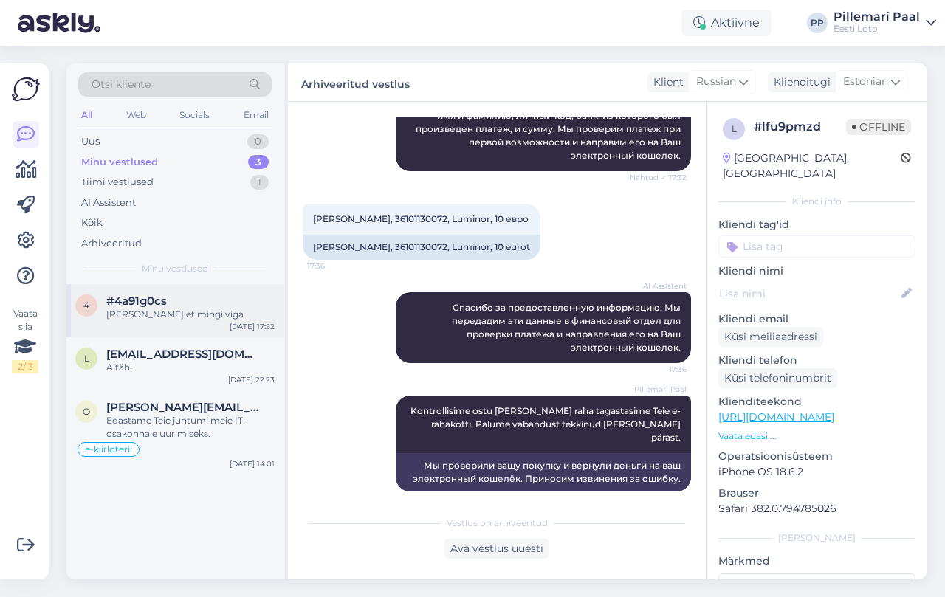
click at [168, 307] on div "#4a91g0cs" at bounding box center [190, 300] width 168 height 13
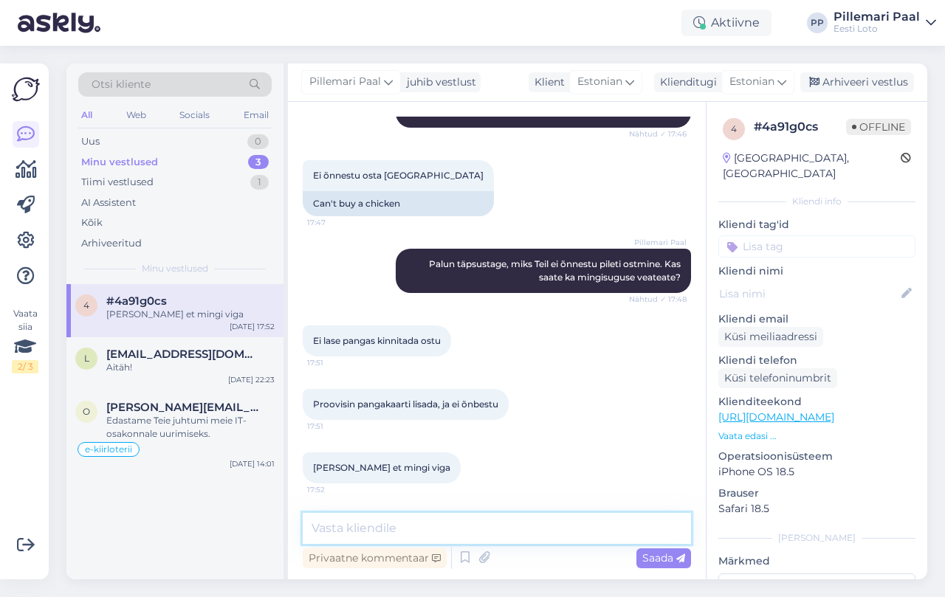
click at [437, 541] on textarea at bounding box center [497, 528] width 388 height 31
type textarea "P"
click at [325, 529] on textarea "PAlun saatke meile veateatest kuvatõmmis" at bounding box center [497, 528] width 388 height 31
click at [596, 531] on textarea "Palun saatke meile veateatest kuvatõmmis" at bounding box center [497, 528] width 388 height 31
type textarea "Palun saatke meile veateatest kuvatõmmis."
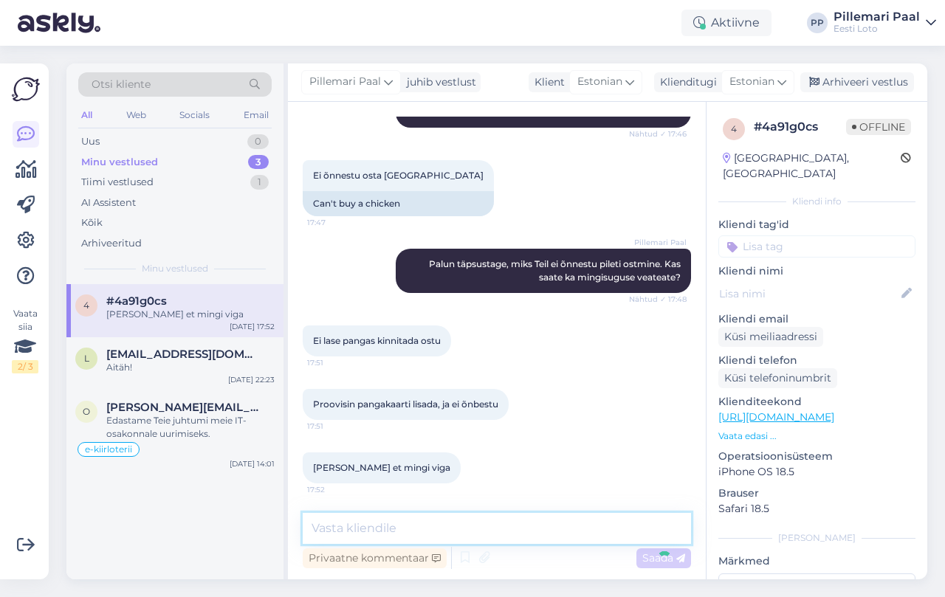
scroll to position [330, 0]
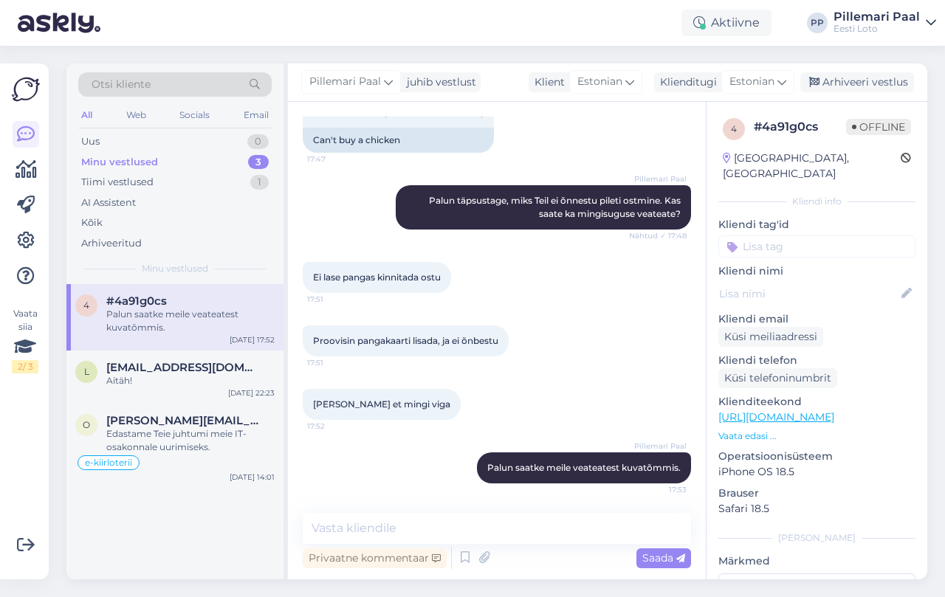
click at [852, 69] on div "Pillemari Paal juhib vestlust Klient Estonian Klienditugi Estonian Arhiveeri ve…" at bounding box center [607, 82] width 639 height 38
click at [891, 91] on div "Arhiveeri vestlus" at bounding box center [857, 82] width 114 height 20
